Goal: Task Accomplishment & Management: Complete application form

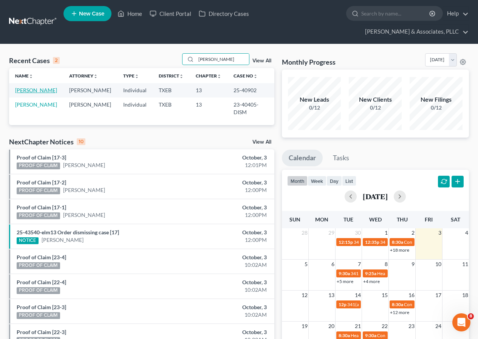
click at [30, 92] on link "[PERSON_NAME]" at bounding box center [36, 90] width 42 height 6
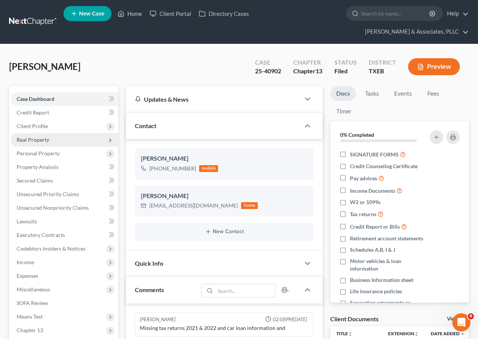
scroll to position [377, 0]
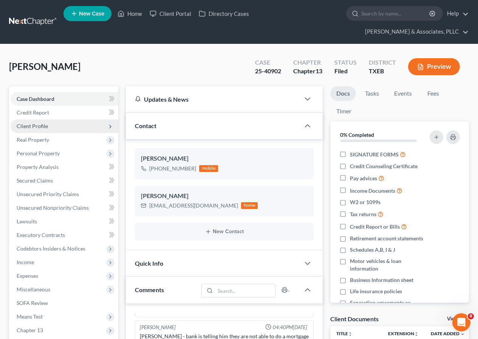
click at [45, 126] on span "Client Profile" at bounding box center [32, 126] width 31 height 6
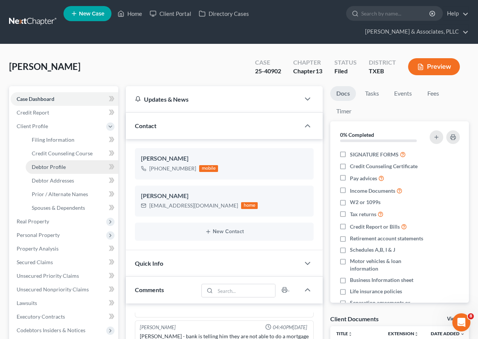
click at [63, 166] on span "Debtor Profile" at bounding box center [49, 167] width 34 height 6
select select "1"
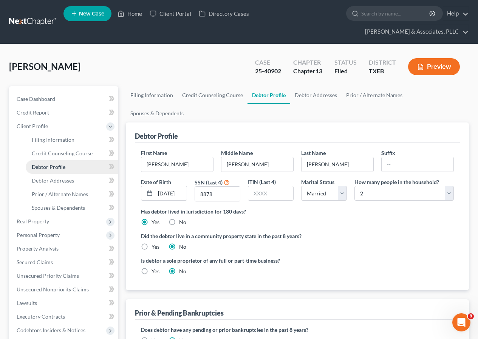
radio input "true"
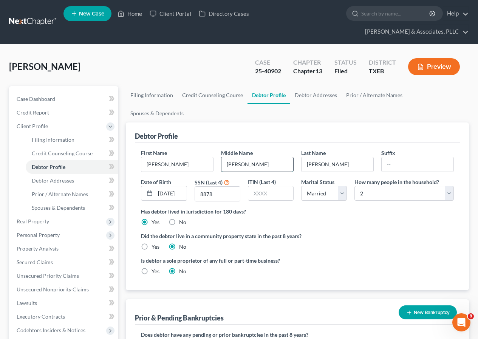
drag, startPoint x: 226, startPoint y: 146, endPoint x: 252, endPoint y: 148, distance: 25.4
click at [252, 157] on input "[PERSON_NAME]" at bounding box center [258, 164] width 72 height 14
click at [53, 99] on span "Case Dashboard" at bounding box center [36, 99] width 39 height 6
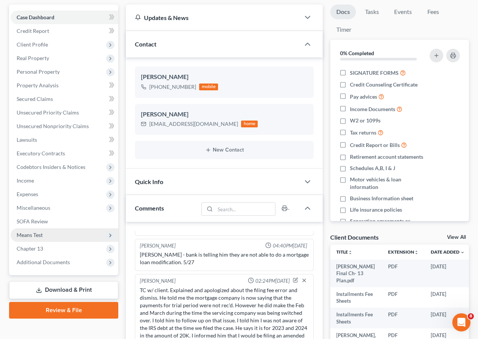
scroll to position [151, 0]
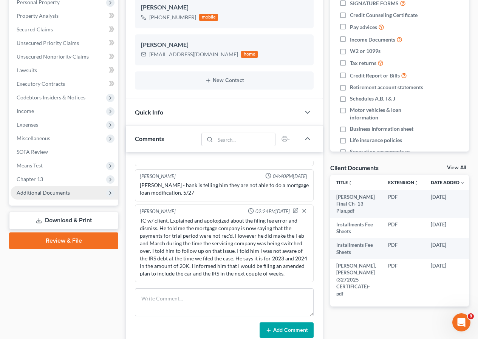
click at [48, 194] on span "Additional Documents" at bounding box center [43, 192] width 53 height 6
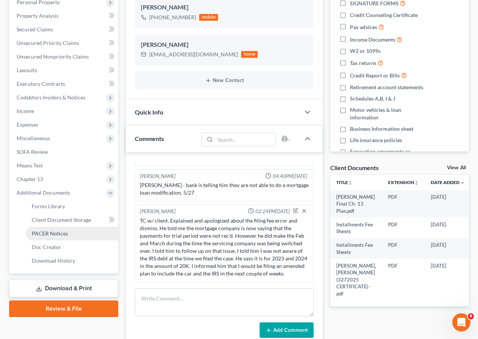
click at [69, 233] on link "PACER Notices" at bounding box center [72, 234] width 93 height 14
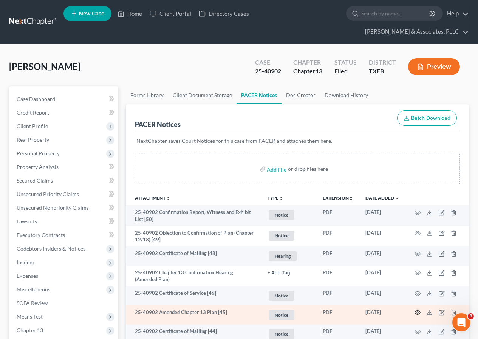
click at [416, 313] on icon "button" at bounding box center [418, 313] width 6 height 6
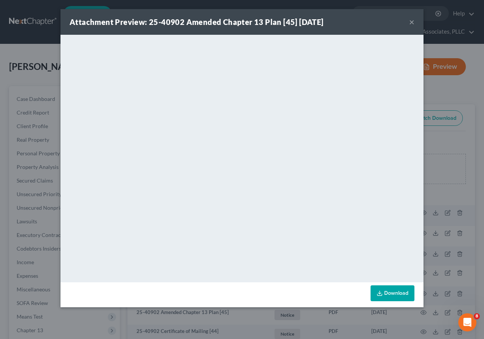
click at [411, 22] on button "×" at bounding box center [411, 21] width 5 height 9
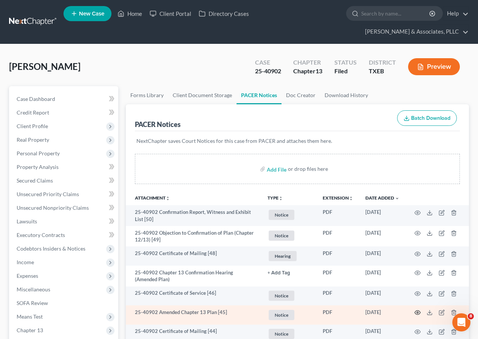
click at [418, 312] on circle "button" at bounding box center [418, 313] width 2 height 2
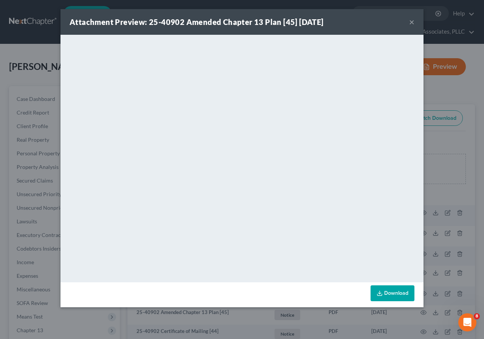
click at [409, 22] on button "×" at bounding box center [411, 21] width 5 height 9
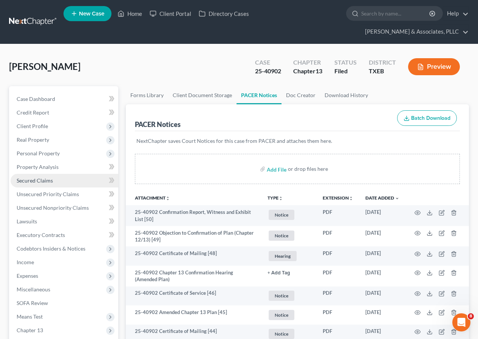
click at [42, 180] on span "Secured Claims" at bounding box center [35, 180] width 36 height 6
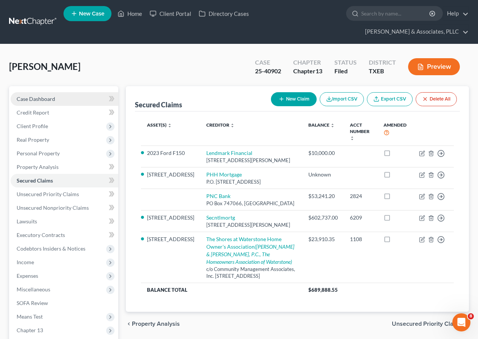
click at [52, 98] on span "Case Dashboard" at bounding box center [36, 99] width 39 height 6
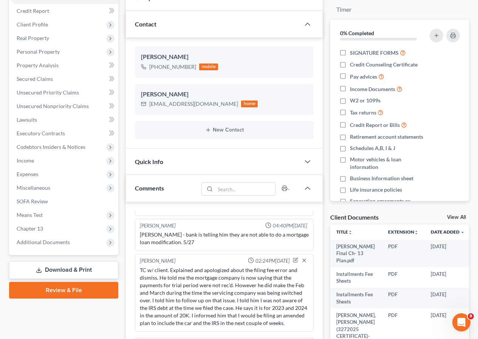
scroll to position [113, 0]
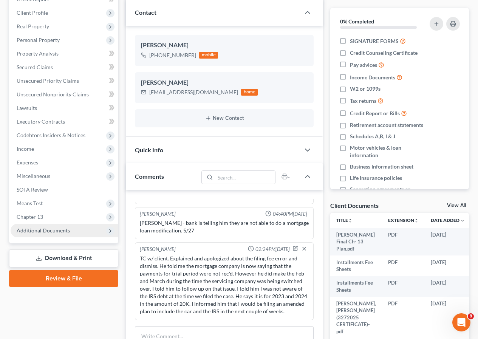
click at [62, 231] on span "Additional Documents" at bounding box center [43, 230] width 53 height 6
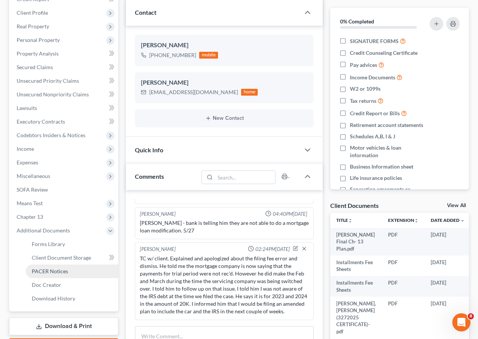
click at [58, 270] on span "PACER Notices" at bounding box center [50, 271] width 36 height 6
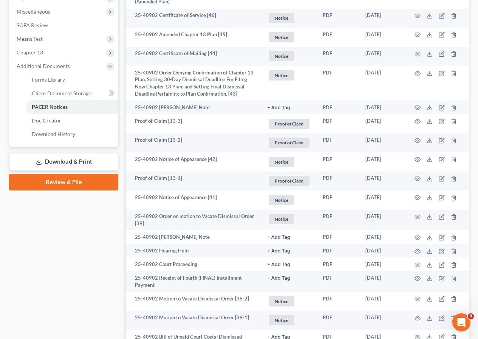
scroll to position [265, 0]
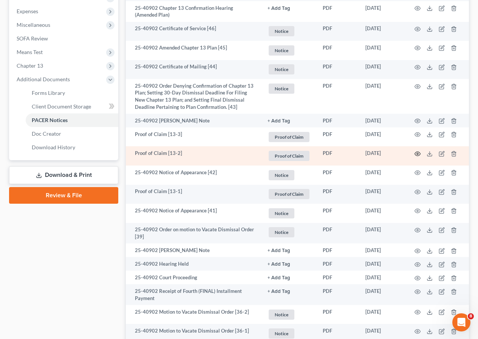
click at [419, 153] on icon "button" at bounding box center [418, 154] width 6 height 6
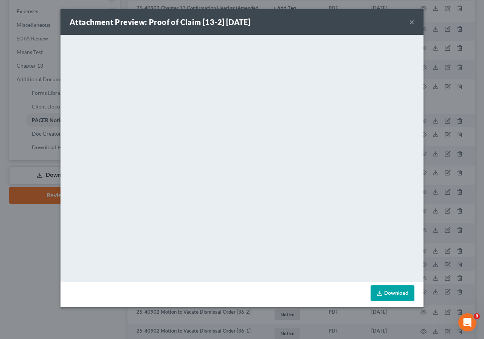
click at [411, 23] on button "×" at bounding box center [411, 21] width 5 height 9
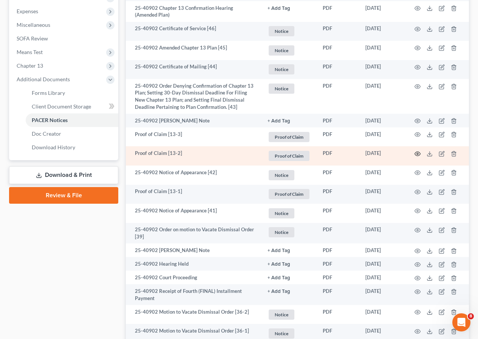
click at [419, 153] on icon "button" at bounding box center [418, 154] width 6 height 6
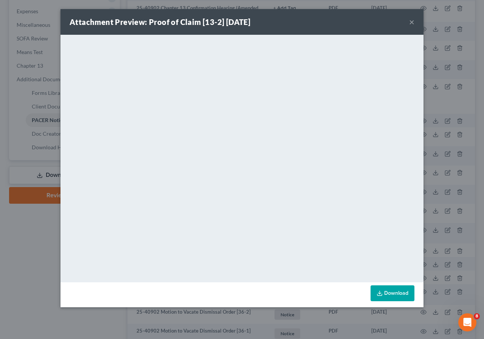
click at [412, 22] on button "×" at bounding box center [411, 21] width 5 height 9
